Goal: Book appointment/travel/reservation

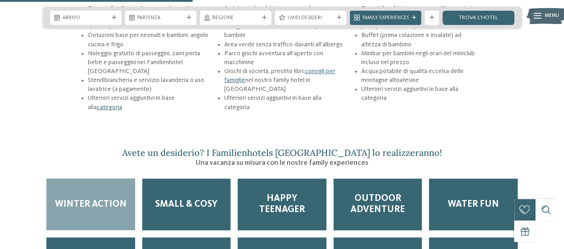
scroll to position [1116, 0]
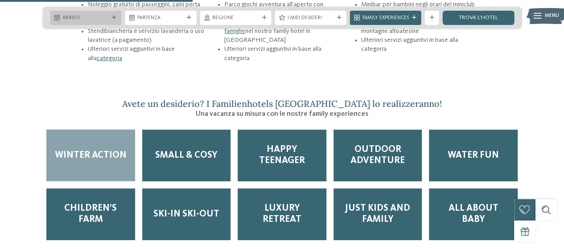
click at [98, 11] on div "Arrivo" at bounding box center [85, 18] width 71 height 14
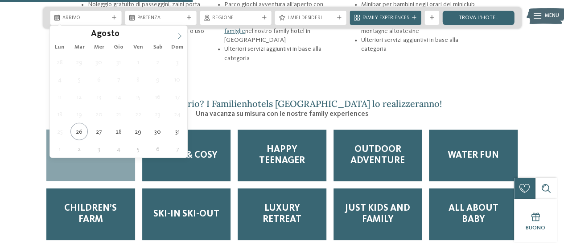
click at [178, 33] on icon at bounding box center [180, 36] width 6 height 6
type div "[DATE]"
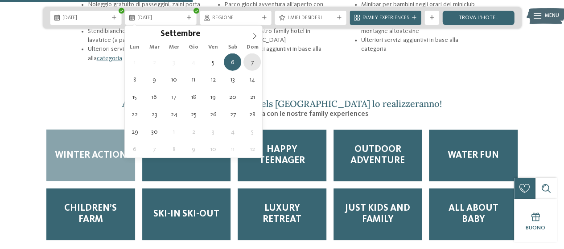
type div "[DATE]"
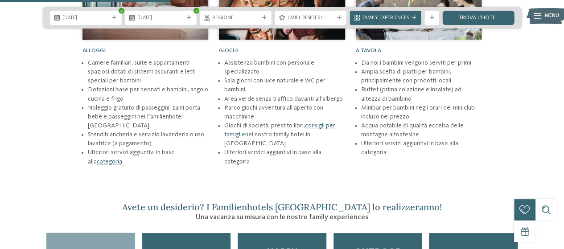
scroll to position [966, 0]
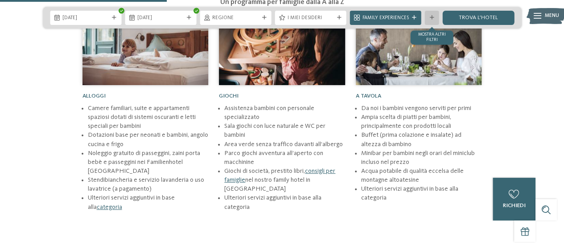
click at [431, 21] on div "mostra altri filtri" at bounding box center [432, 18] width 14 height 14
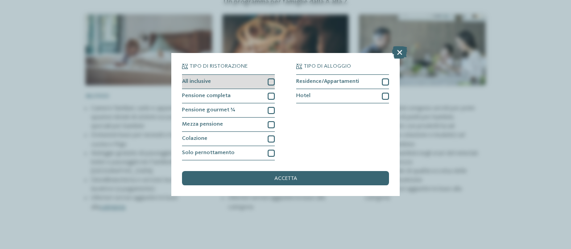
click at [270, 80] on div at bounding box center [271, 82] width 7 height 7
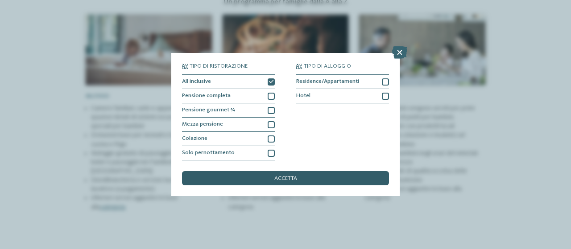
click at [260, 182] on div "accetta" at bounding box center [285, 178] width 207 height 14
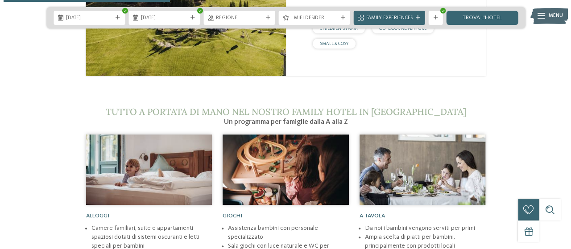
scroll to position [818, 0]
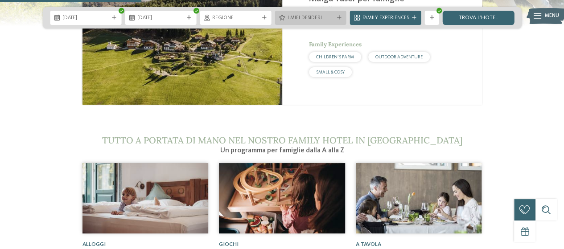
click at [314, 15] on span "I miei desideri" at bounding box center [311, 18] width 46 height 7
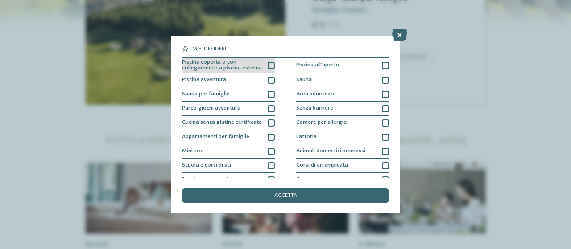
click at [269, 65] on div at bounding box center [271, 65] width 7 height 7
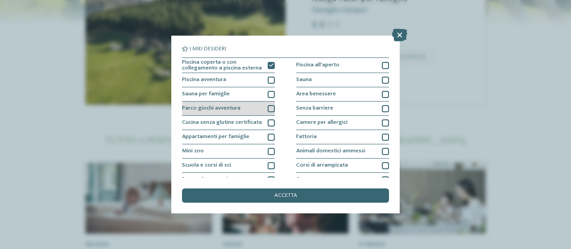
click at [269, 109] on div at bounding box center [271, 108] width 7 height 7
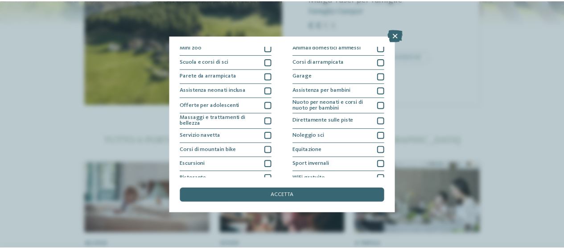
scroll to position [125, 0]
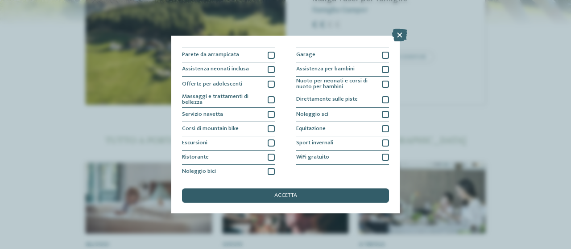
click at [283, 200] on div "accetta" at bounding box center [285, 196] width 207 height 14
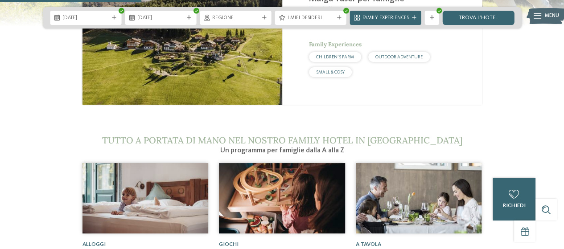
click at [477, 26] on div "[DATE] [DATE]" at bounding box center [282, 17] width 479 height 21
click at [477, 17] on link "trova l’hotel" at bounding box center [478, 18] width 71 height 14
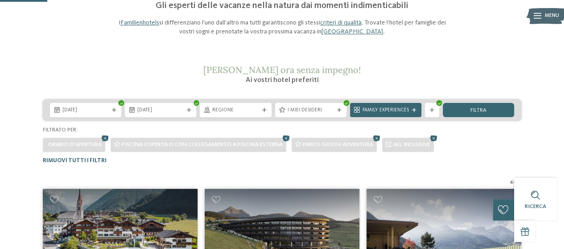
scroll to position [72, 0]
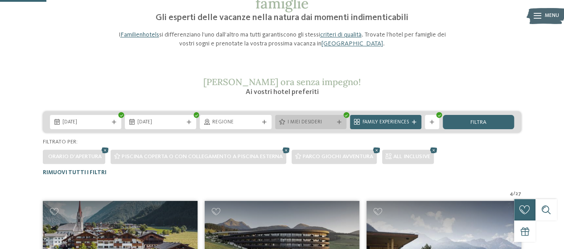
click at [330, 117] on div "I miei desideri" at bounding box center [310, 122] width 71 height 14
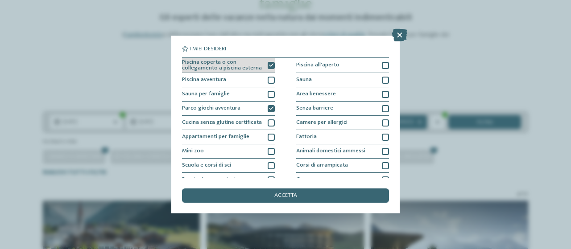
click at [270, 65] on icon at bounding box center [271, 65] width 4 height 4
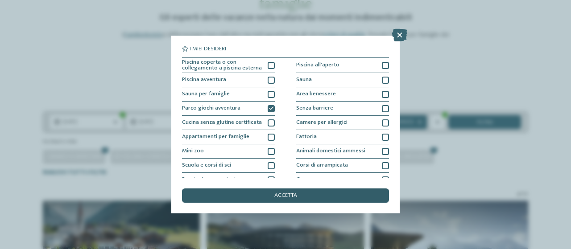
click at [251, 201] on div "accetta" at bounding box center [285, 196] width 207 height 14
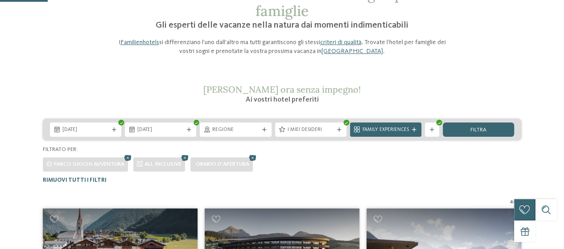
scroll to position [74, 0]
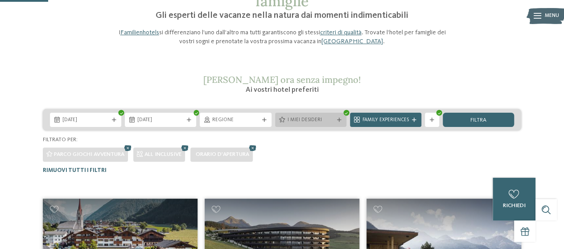
click at [323, 117] on span "I miei desideri" at bounding box center [311, 120] width 46 height 7
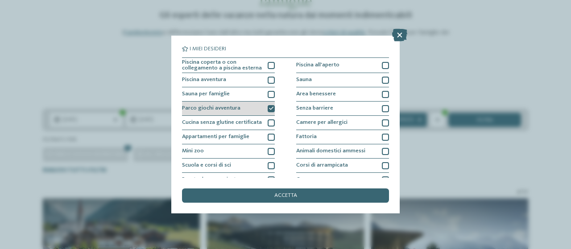
click at [269, 107] on icon at bounding box center [271, 109] width 4 height 4
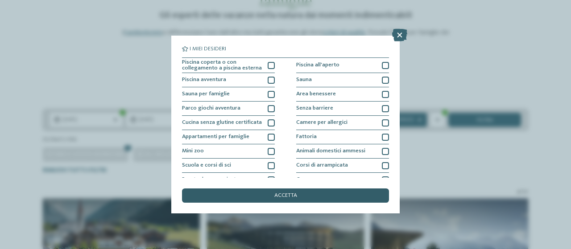
click at [279, 195] on span "accetta" at bounding box center [285, 196] width 23 height 6
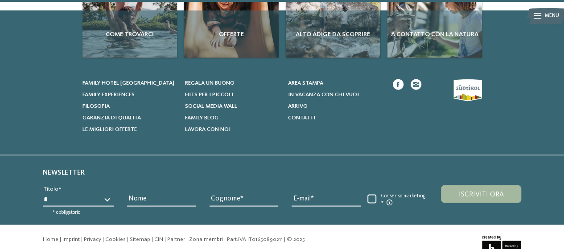
scroll to position [873, 0]
